Goal: Find specific page/section: Find specific page/section

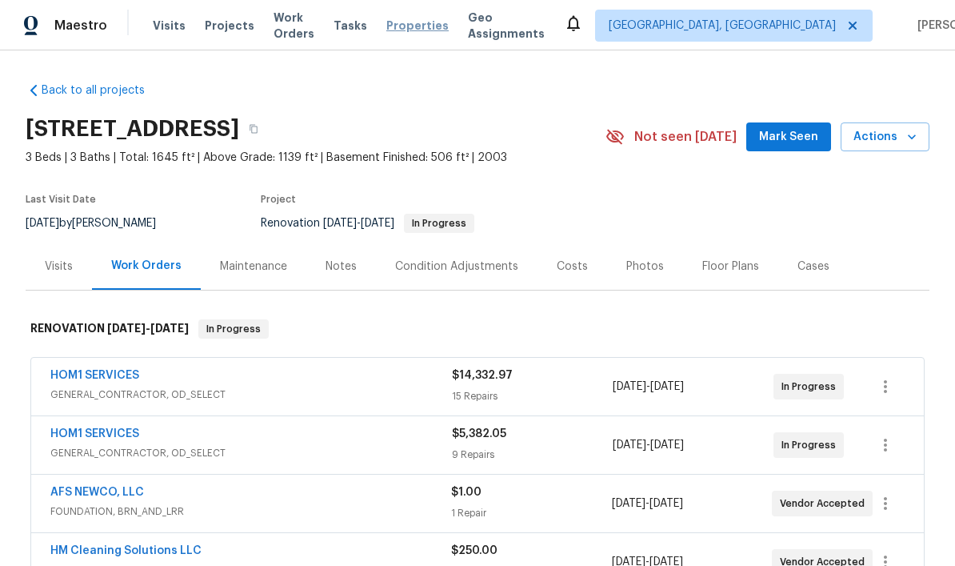
click at [432, 29] on span "Properties" at bounding box center [417, 26] width 62 height 16
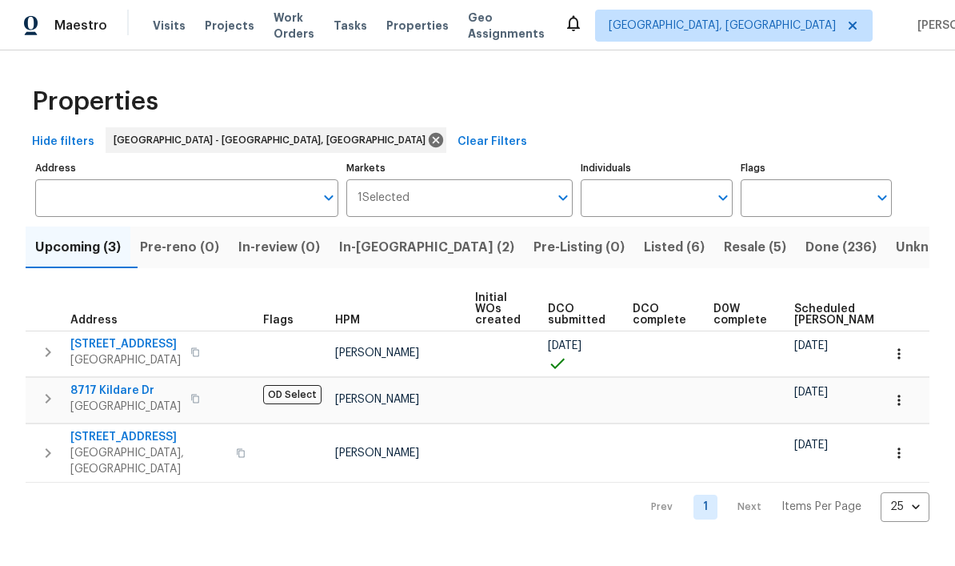
click at [644, 252] on span "Listed (6)" at bounding box center [674, 247] width 61 height 22
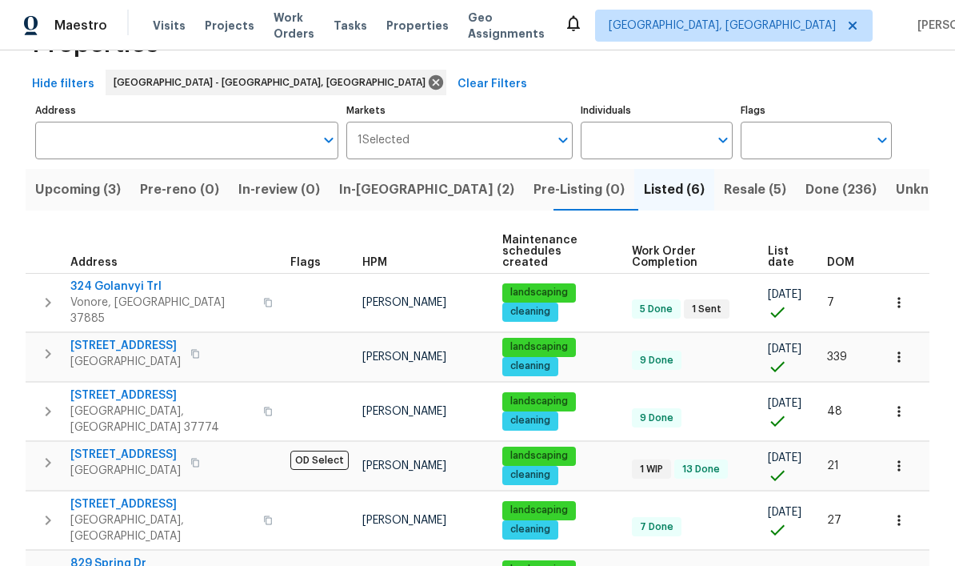
scroll to position [57, 0]
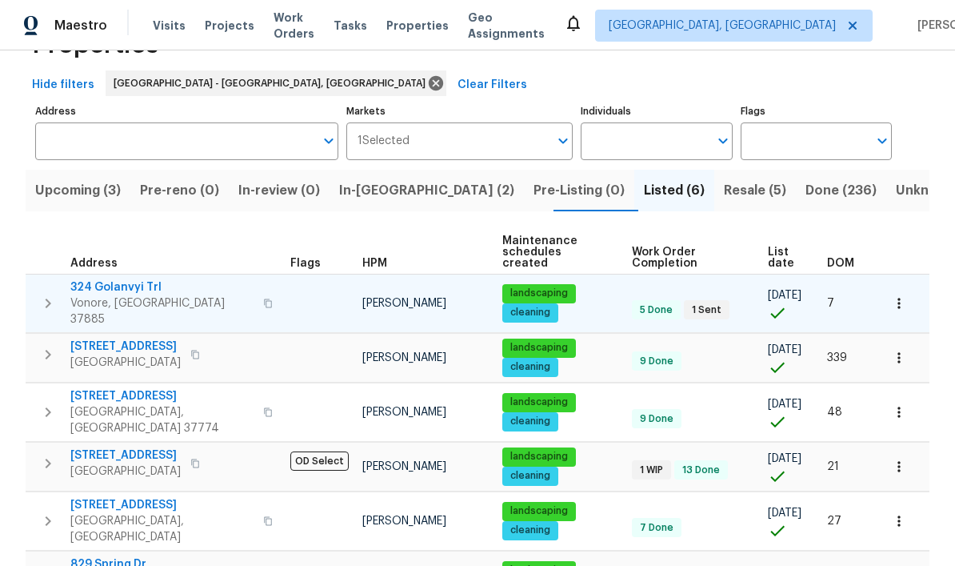
click at [134, 280] on span "324 Golanvyi Trl" at bounding box center [161, 287] width 183 height 16
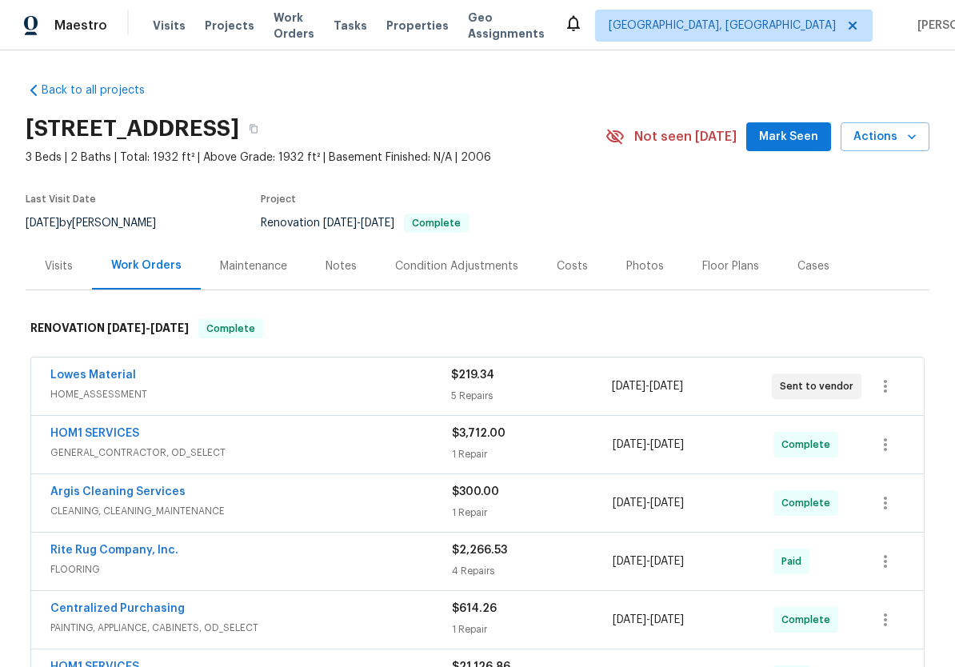
click at [627, 271] on div "Photos" at bounding box center [645, 266] width 38 height 16
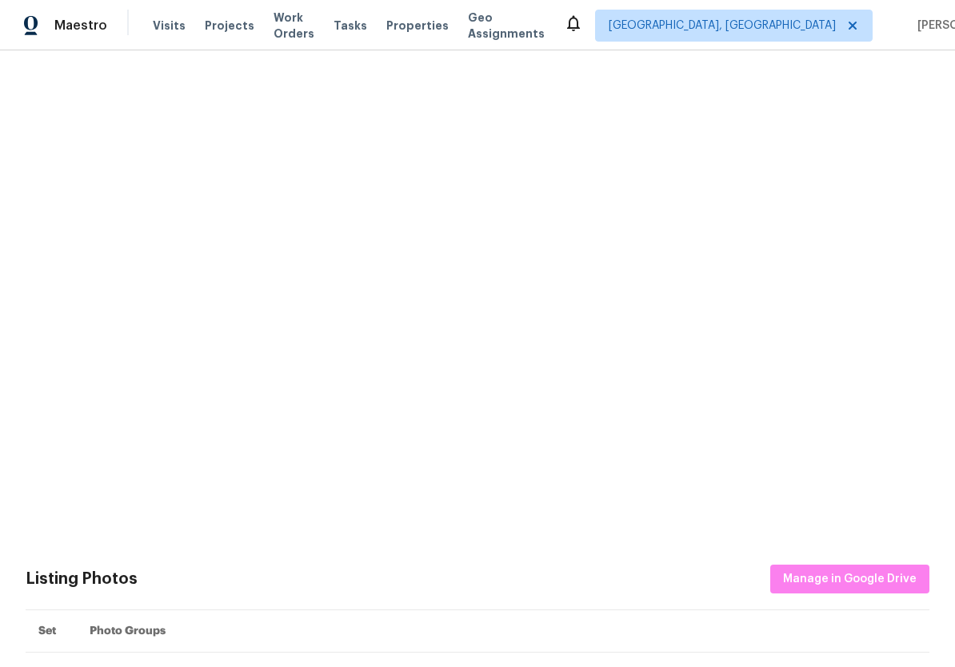
scroll to position [507, 0]
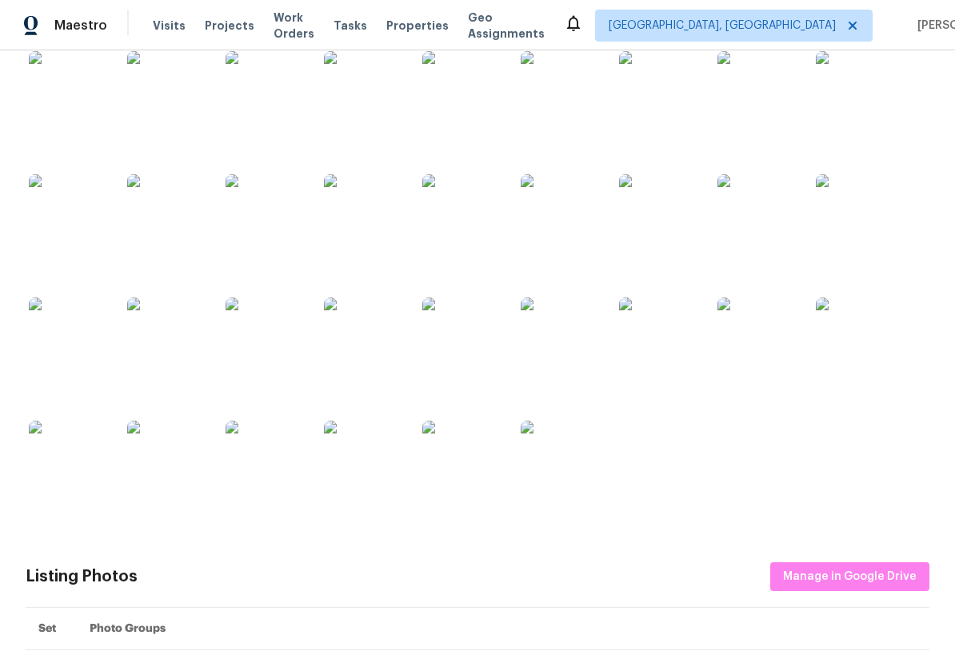
click at [364, 360] on img at bounding box center [364, 338] width 80 height 80
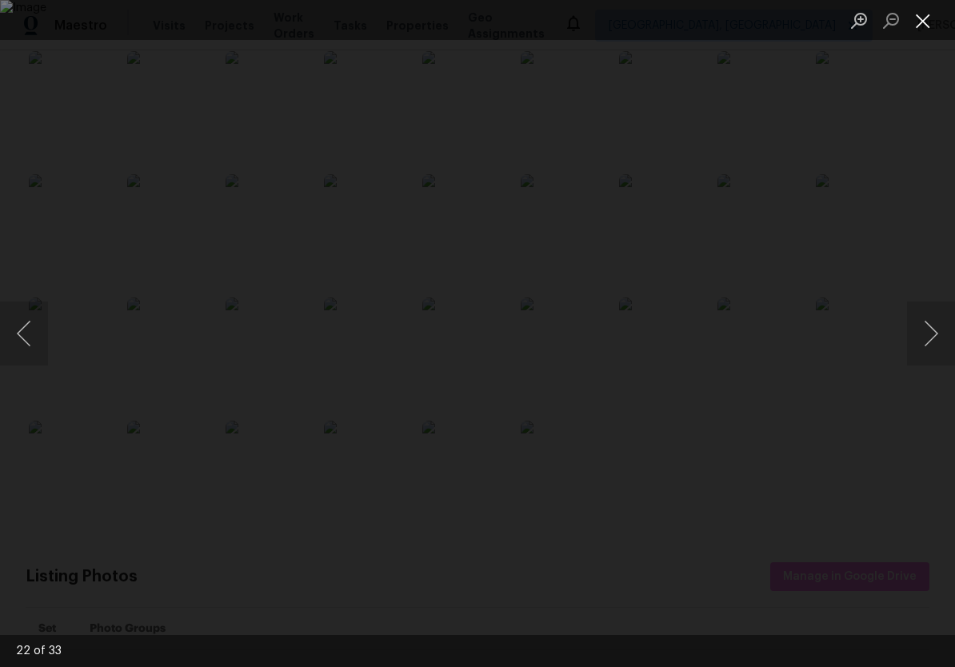
click at [918, 23] on button "Close lightbox" at bounding box center [923, 20] width 32 height 28
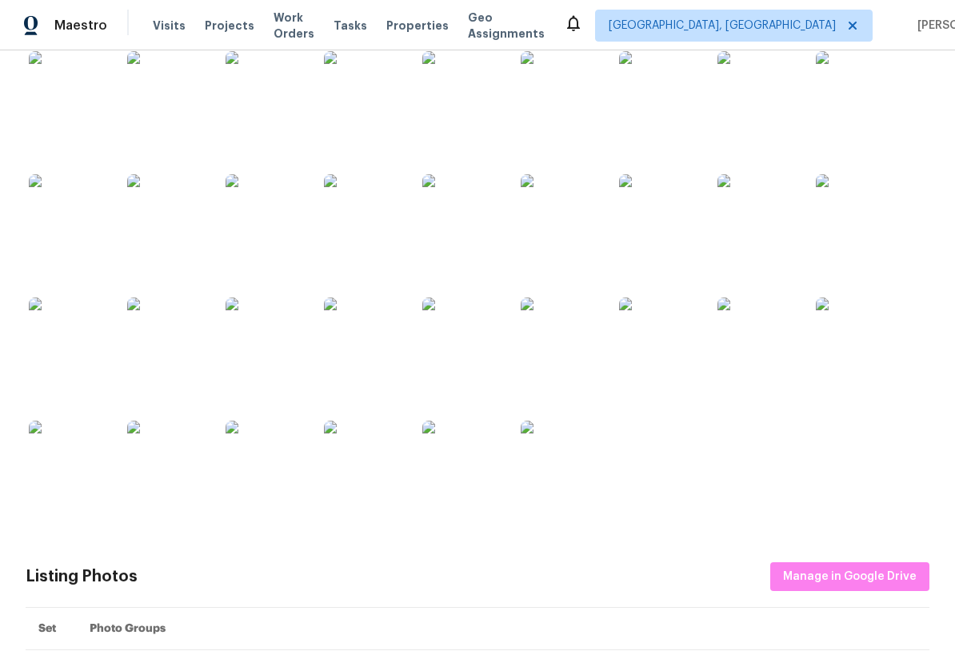
click at [769, 338] on img at bounding box center [758, 338] width 80 height 80
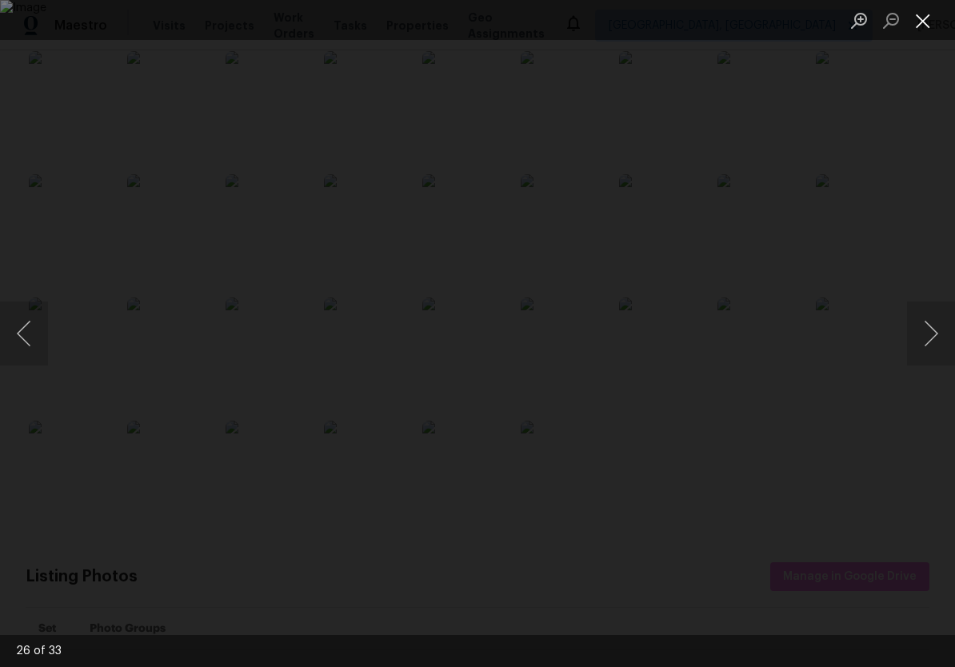
click at [922, 28] on button "Close lightbox" at bounding box center [923, 20] width 32 height 28
